Goal: Task Accomplishment & Management: Use online tool/utility

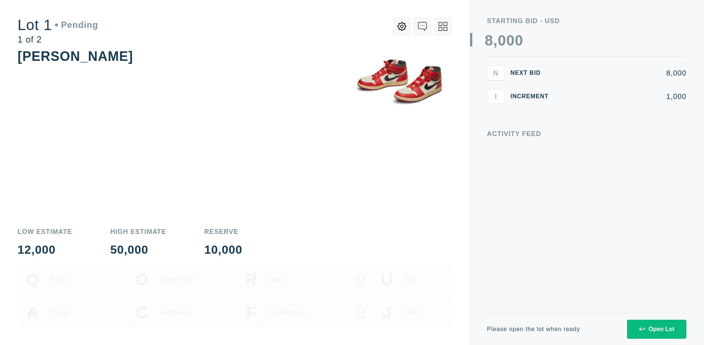
click at [656, 329] on div "Open Lot" at bounding box center [656, 329] width 35 height 7
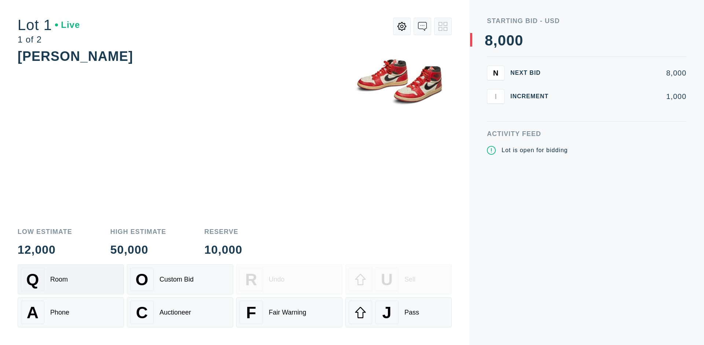
click at [71, 279] on div "Q Room" at bounding box center [71, 279] width 100 height 23
click at [399, 279] on div "U Sell" at bounding box center [399, 279] width 100 height 23
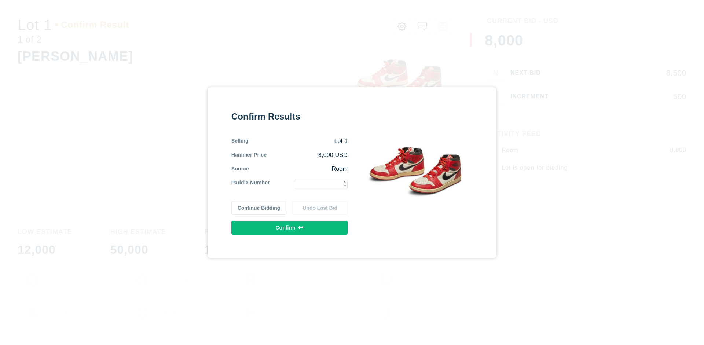
type input "1"
click at [290, 227] on button "Confirm" at bounding box center [289, 228] width 116 height 14
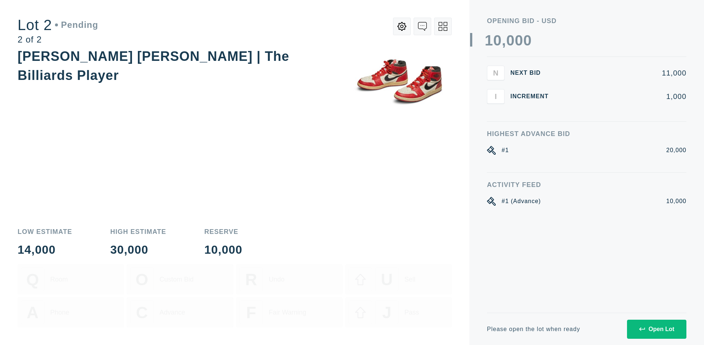
click at [656, 329] on div "Open Lot" at bounding box center [656, 329] width 35 height 7
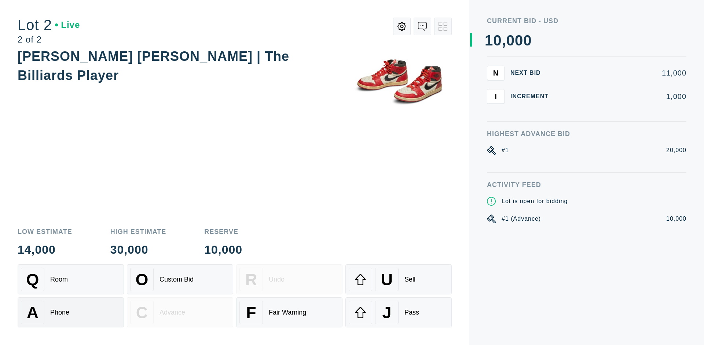
click at [71, 312] on div "A Phone" at bounding box center [71, 312] width 100 height 23
